Goal: Task Accomplishment & Management: Manage account settings

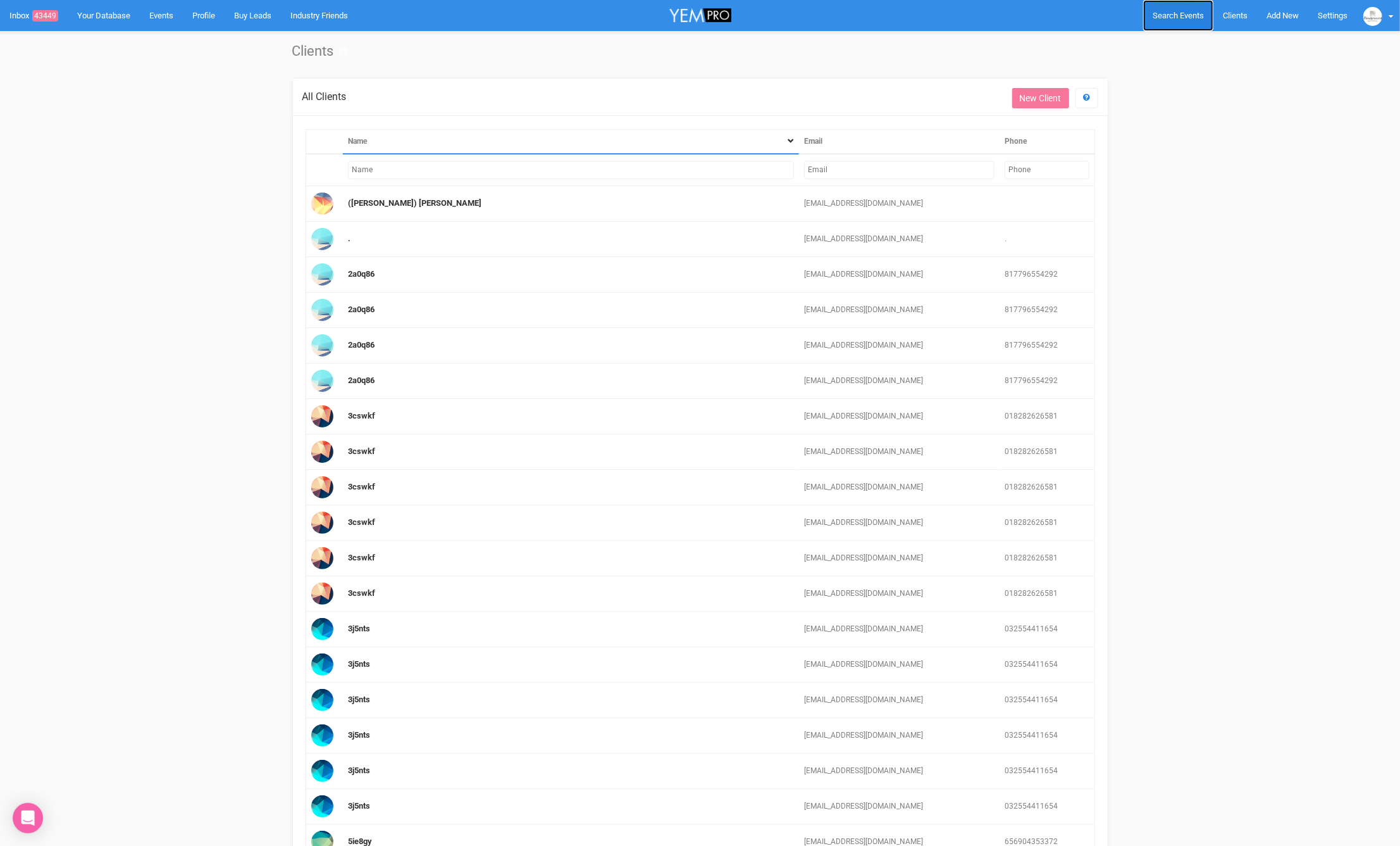
click at [1187, 14] on span "Search Events" at bounding box center [1178, 15] width 52 height 10
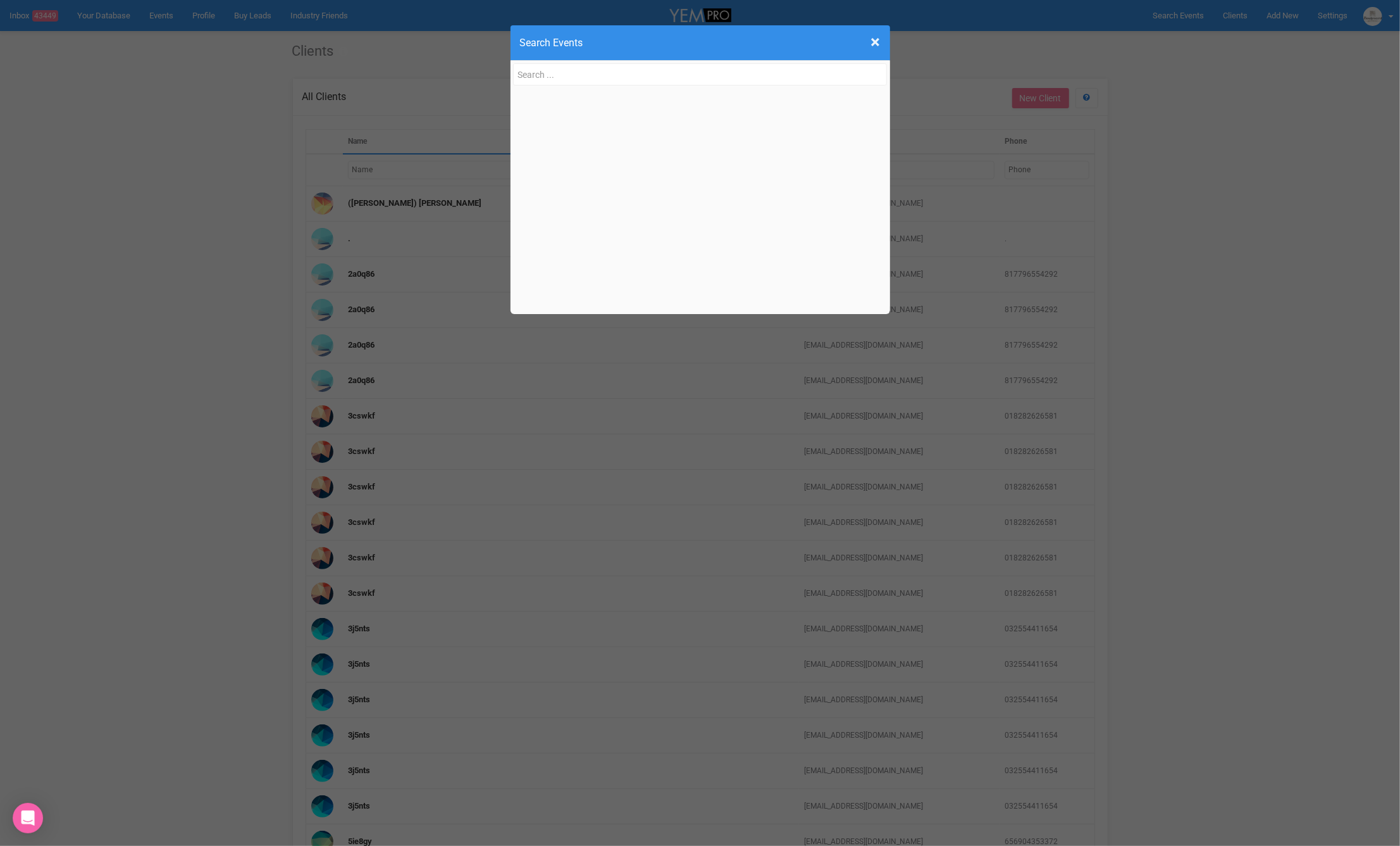
click at [602, 76] on input "text" at bounding box center [700, 74] width 375 height 22
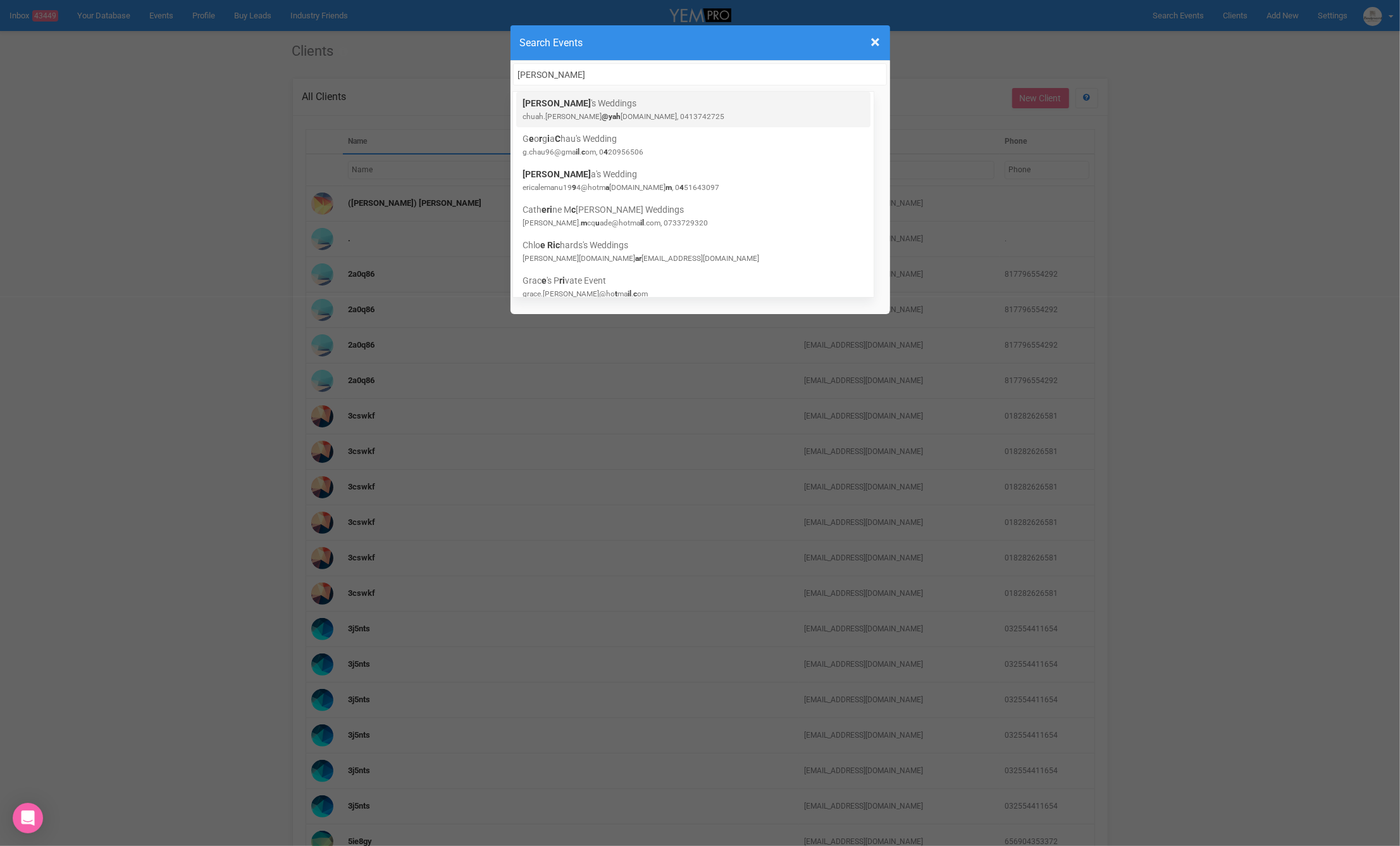
scroll to position [1, 0]
type input "[PERSON_NAME]"
click at [609, 104] on link "[PERSON_NAME] 's Weddings chuah.[PERSON_NAME] @yah [DOMAIN_NAME], 0413742725" at bounding box center [693, 109] width 342 height 25
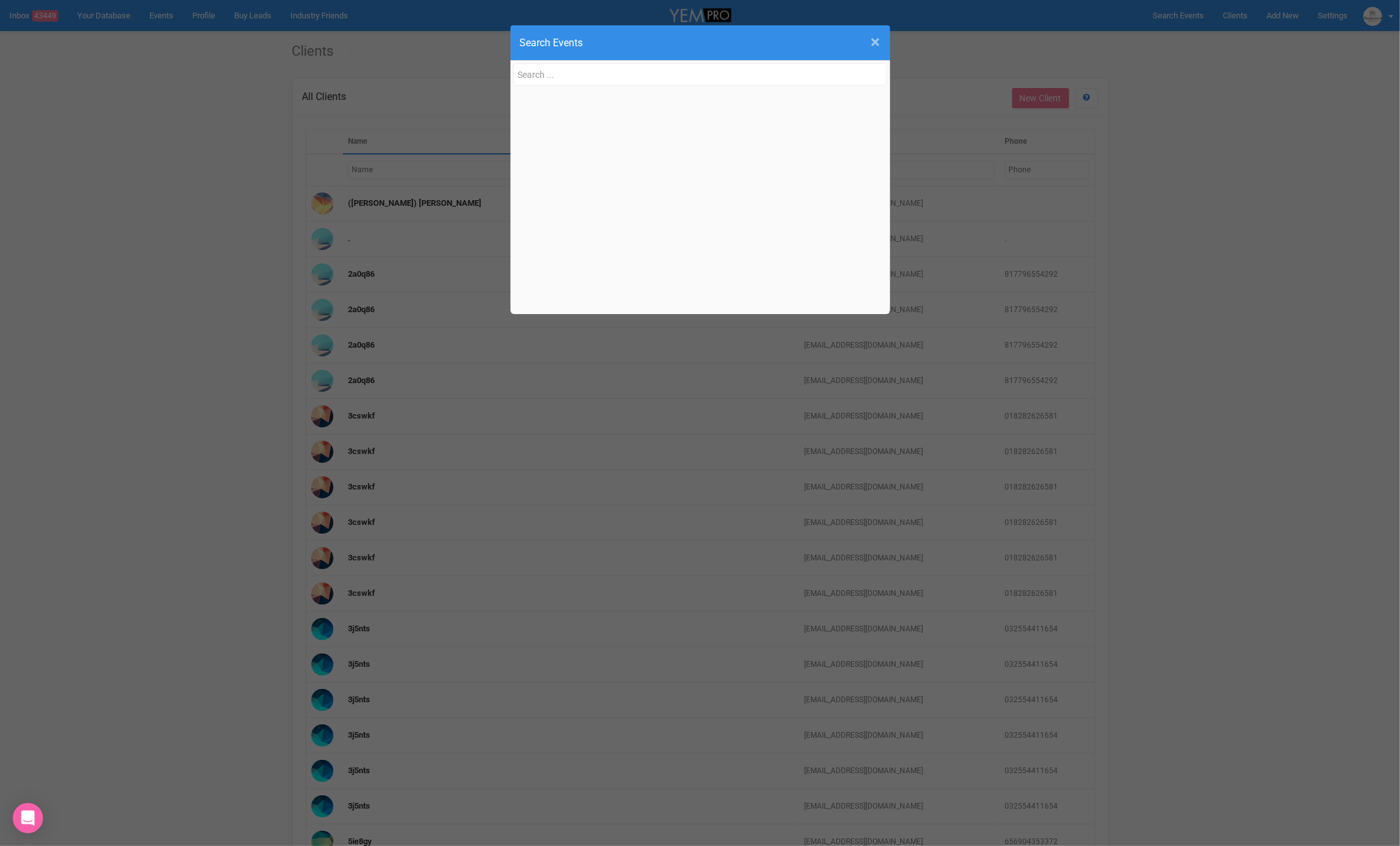
click at [877, 45] on span "×" at bounding box center [876, 42] width 10 height 21
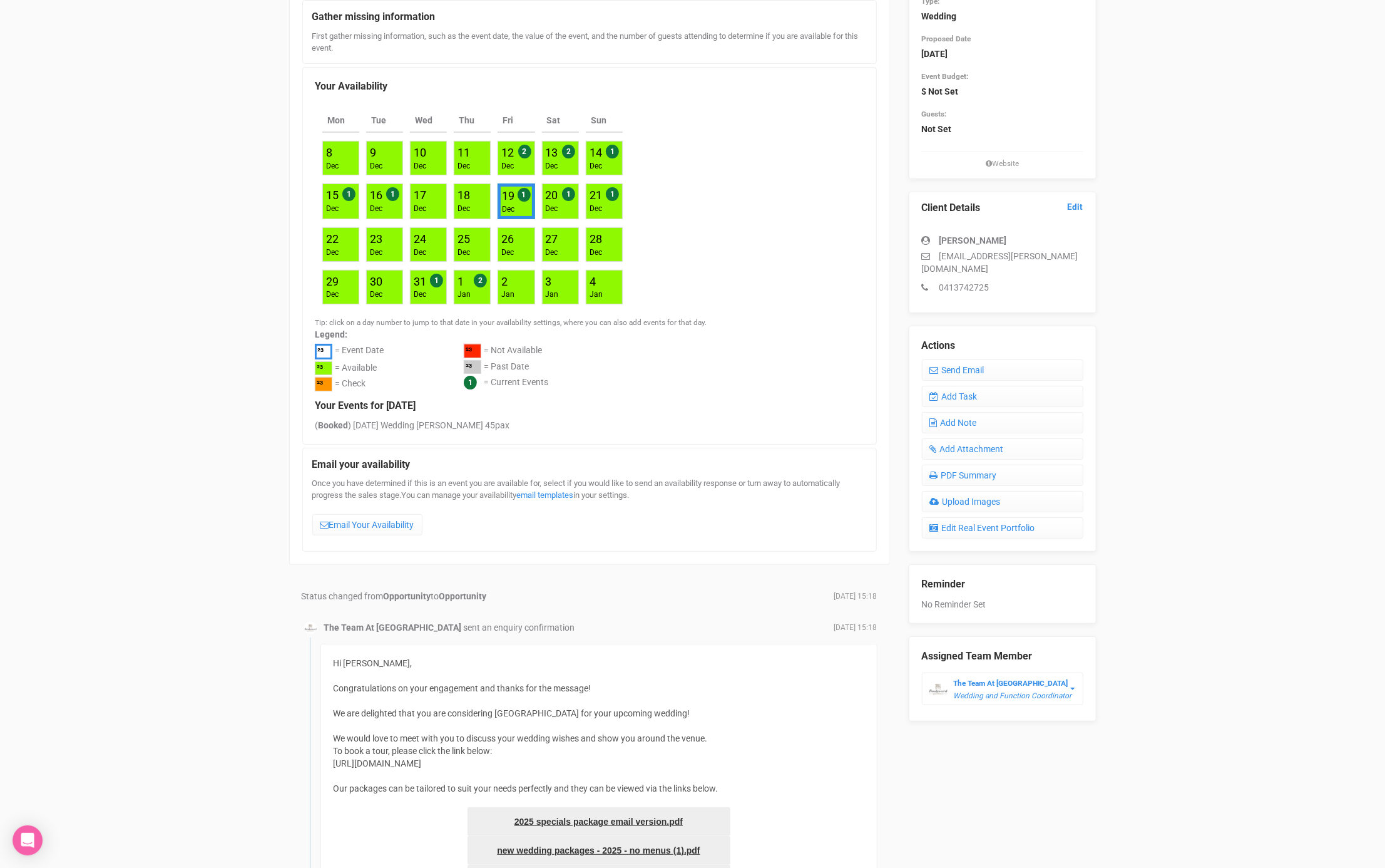
scroll to position [150, 0]
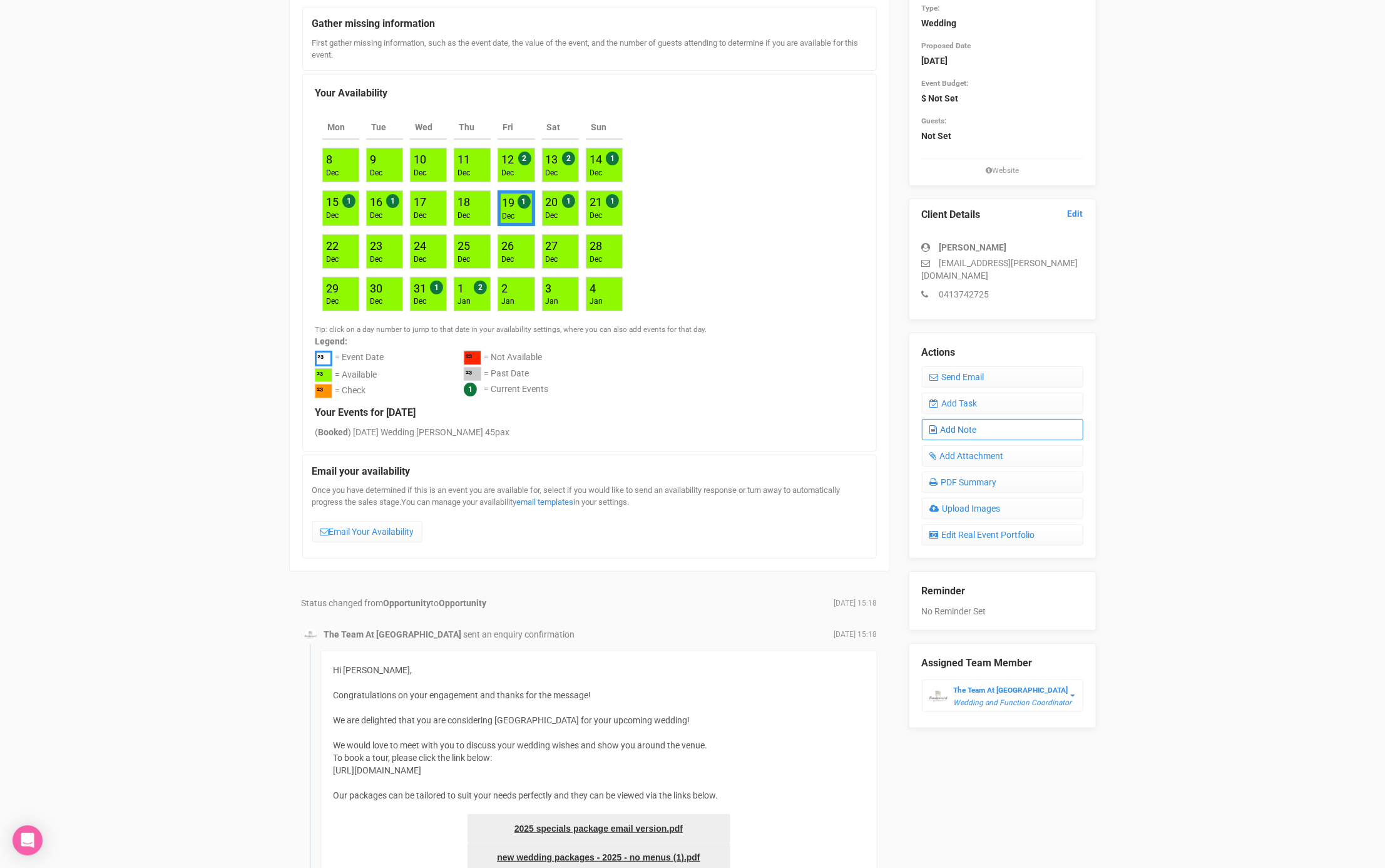
click at [960, 419] on link "Add Note" at bounding box center [1003, 429] width 162 height 21
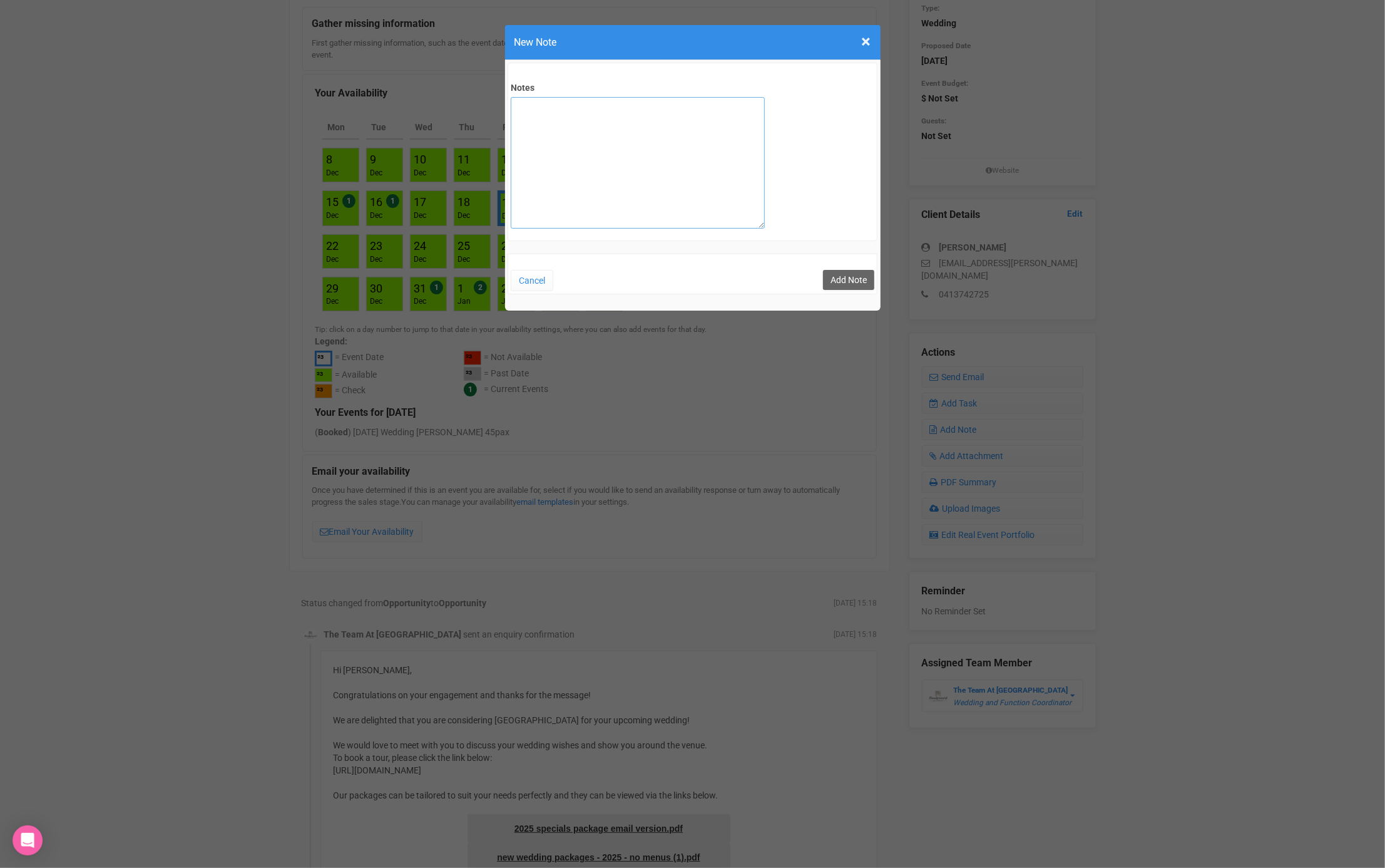
click at [548, 123] on textarea "Notes" at bounding box center [638, 162] width 254 height 132
click at [544, 105] on textarea "Date in hold" at bounding box center [638, 162] width 254 height 132
type textarea "Date on hold"
click at [838, 275] on button "Add Note" at bounding box center [848, 280] width 51 height 20
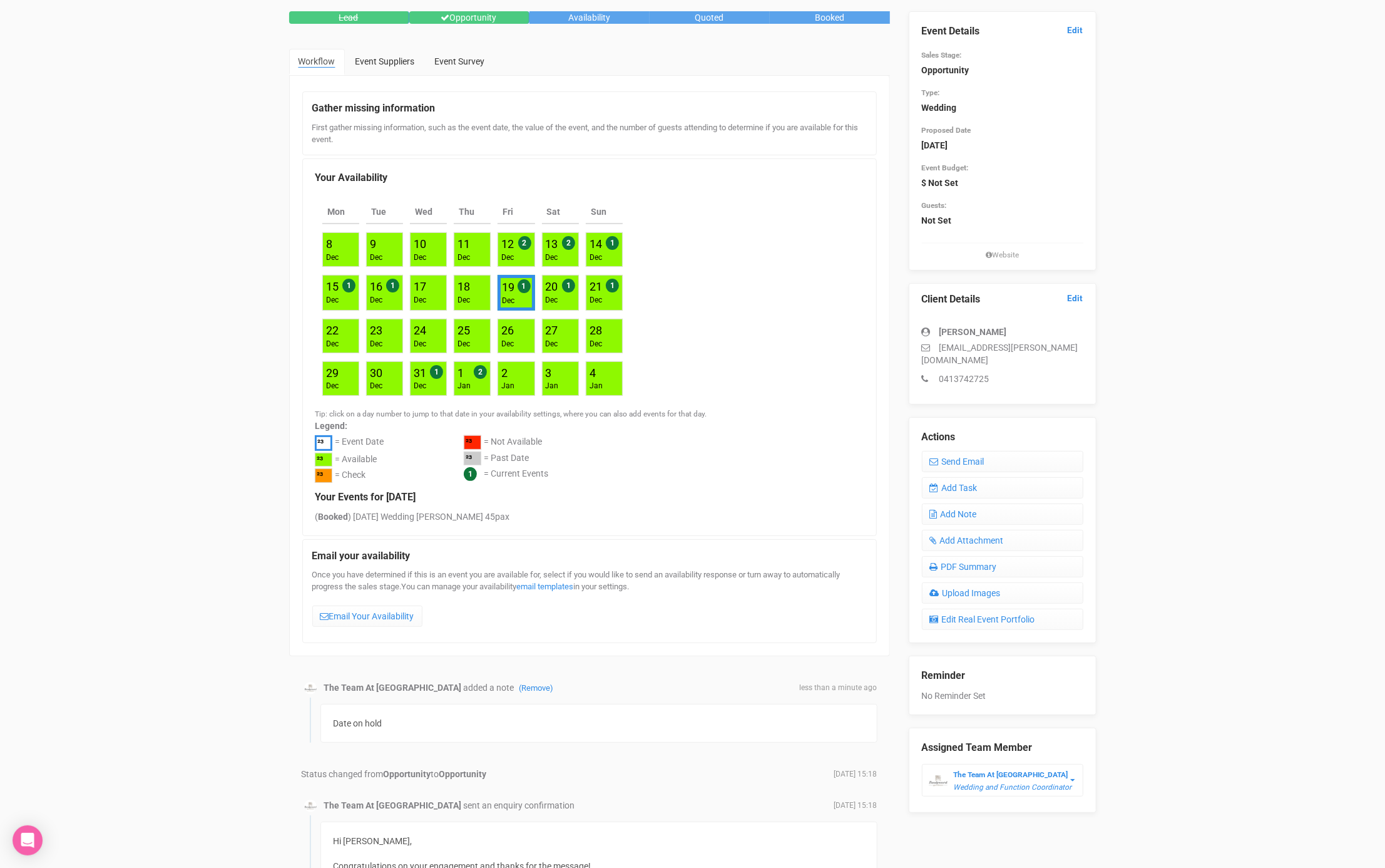
scroll to position [75, 0]
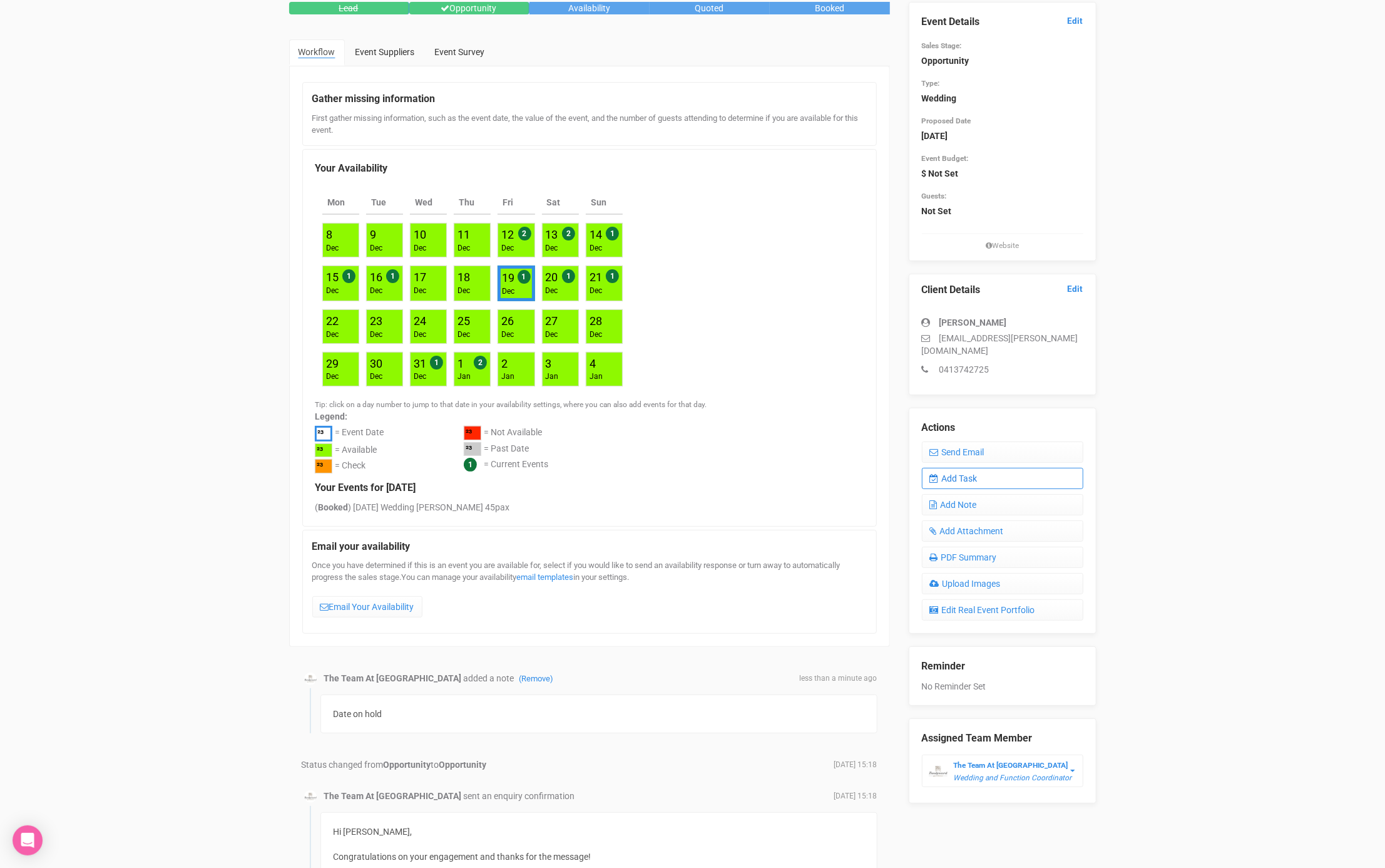
click at [985, 470] on link "Add Task" at bounding box center [1003, 478] width 162 height 21
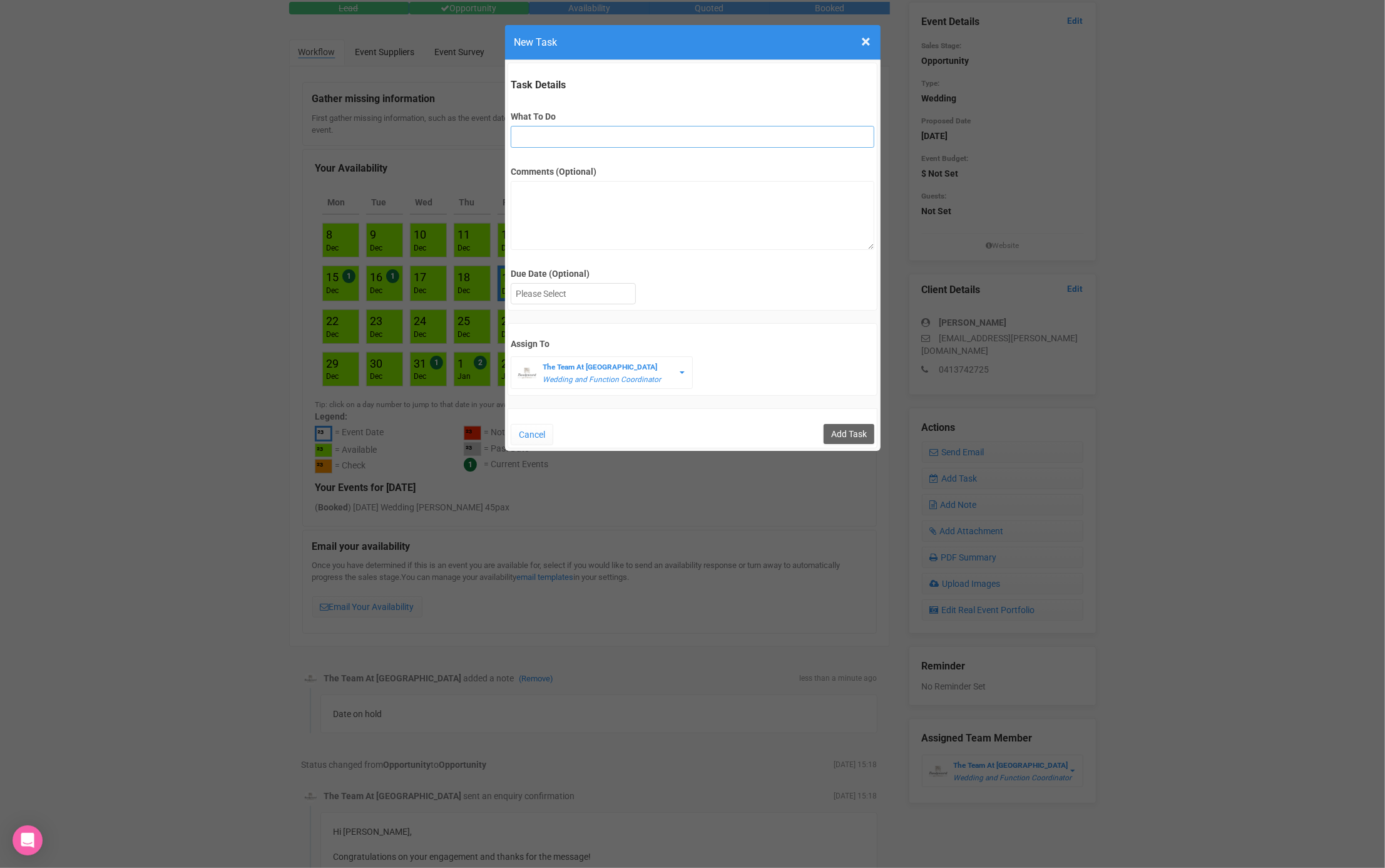
click at [564, 145] on input "What To Do" at bounding box center [692, 137] width 363 height 22
click at [551, 138] on input "FU" at bounding box center [692, 137] width 363 height 22
type input "FU after site (date on hold)"
click at [578, 293] on div at bounding box center [573, 293] width 124 height 20
click at [847, 428] on input "Add Task" at bounding box center [849, 434] width 51 height 20
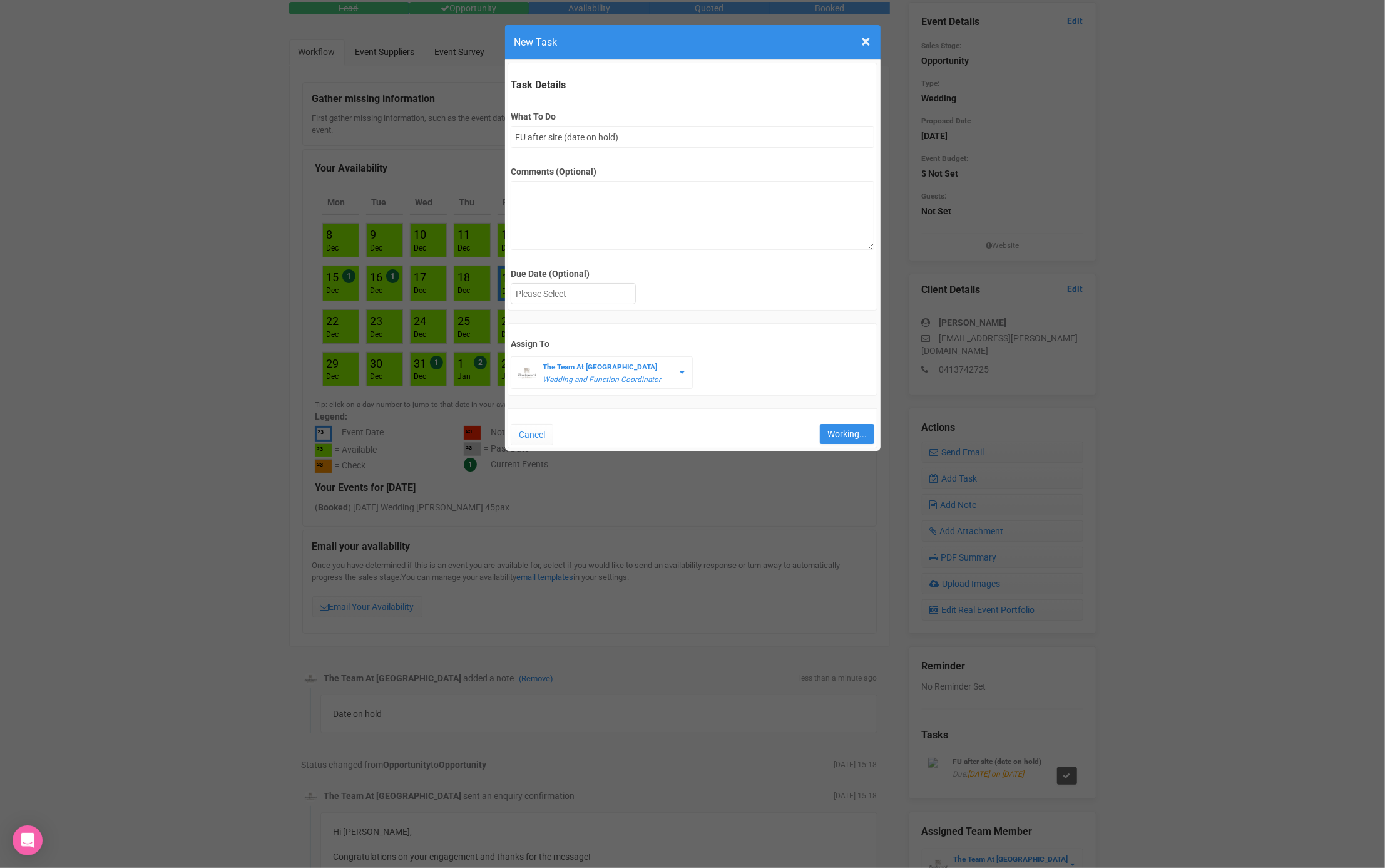
type input "Save"
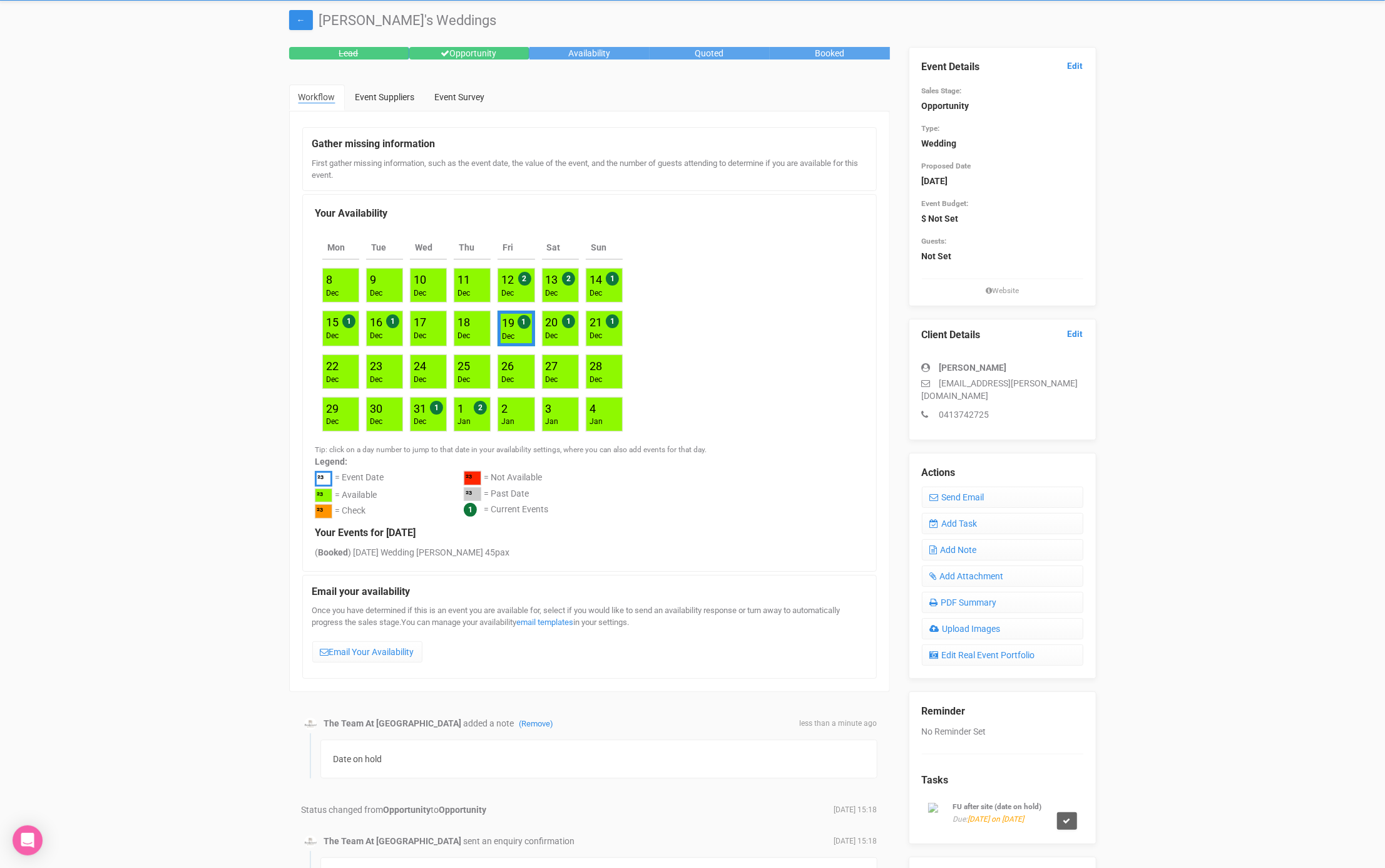
scroll to position [0, 0]
